Goal: Information Seeking & Learning: Get advice/opinions

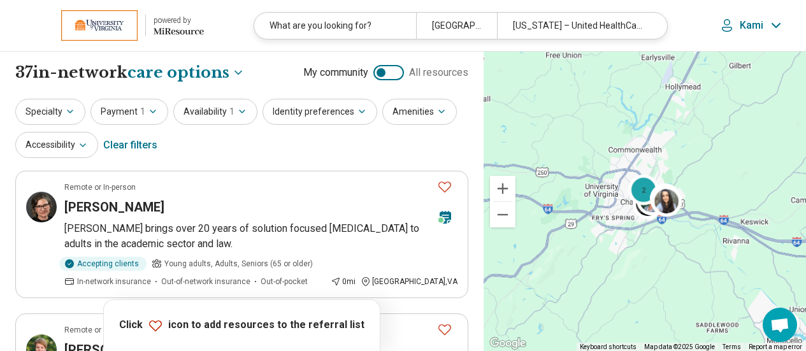
select select "***"
click at [192, 114] on button "Availability 1" at bounding box center [215, 112] width 84 height 26
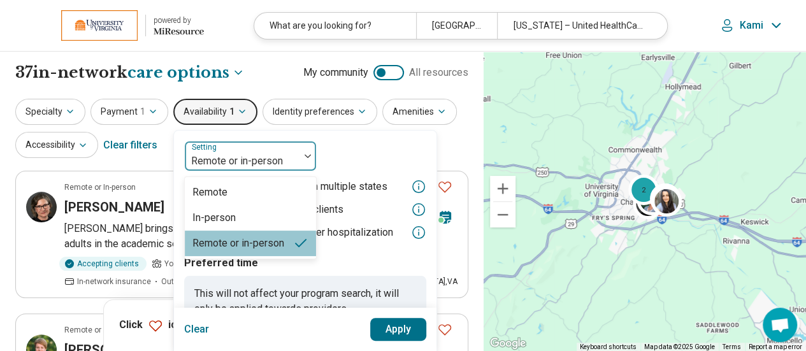
click at [242, 165] on div at bounding box center [242, 161] width 104 height 18
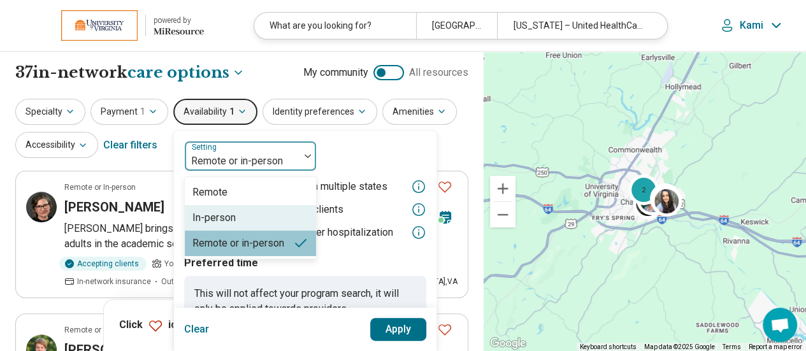
click at [232, 212] on div "In-person" at bounding box center [250, 217] width 131 height 25
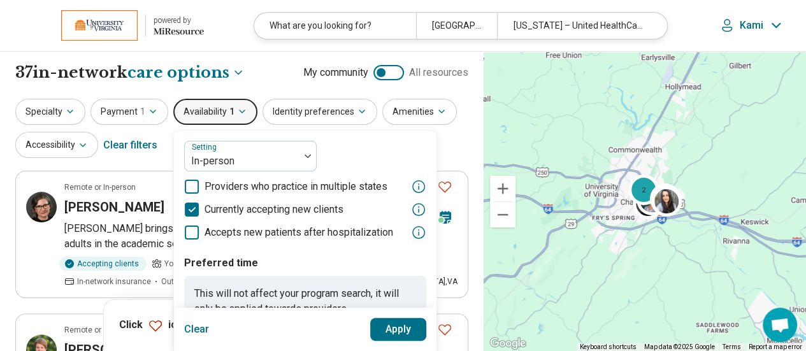
click at [382, 322] on button "Apply" at bounding box center [398, 329] width 57 height 23
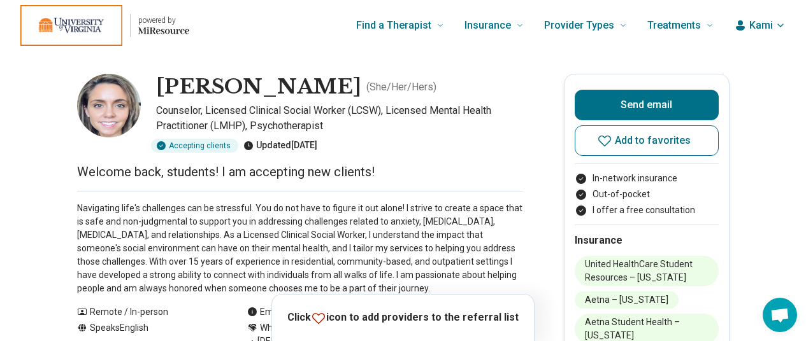
scroll to position [0, 10]
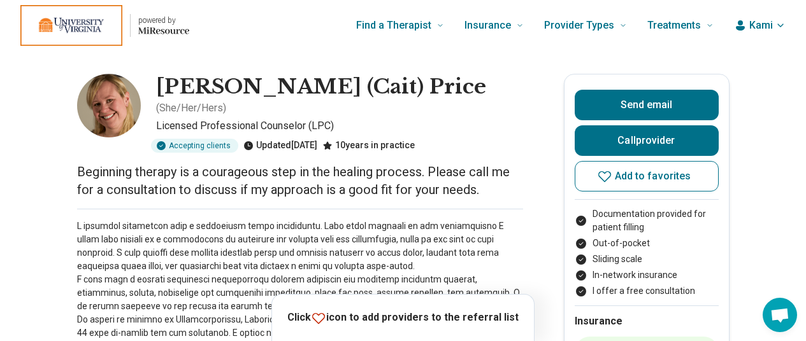
scroll to position [195, 0]
